Goal: Find specific page/section: Find specific page/section

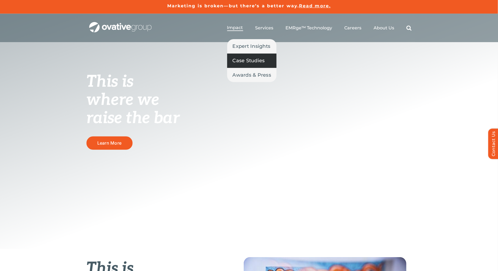
click at [238, 59] on span "Case Studies" at bounding box center [249, 61] width 32 height 8
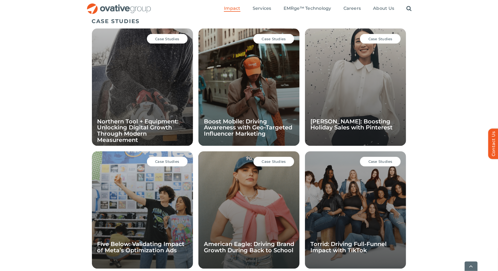
scroll to position [374, 0]
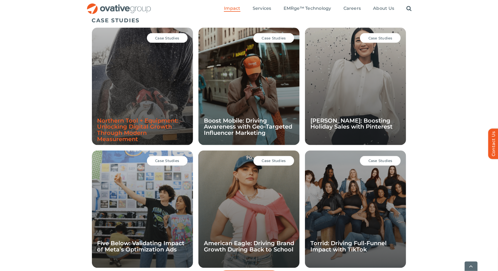
click at [127, 132] on link "Northern Tool + Equipment: Unlocking Digital Growth Through Modern Measurement" at bounding box center [137, 130] width 81 height 26
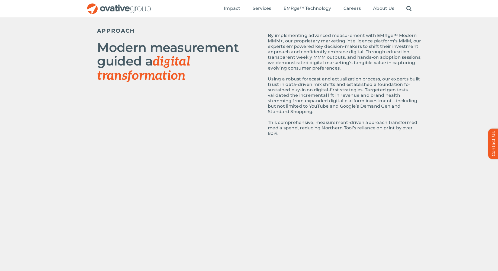
scroll to position [258, 0]
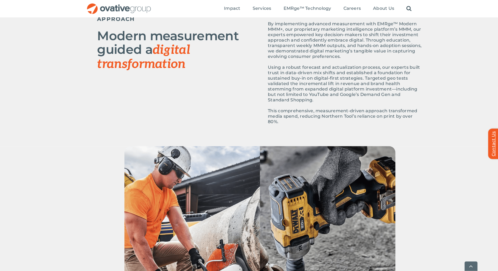
click at [495, 144] on link "Contact Us" at bounding box center [497, 143] width 16 height 30
